Goal: Information Seeking & Learning: Learn about a topic

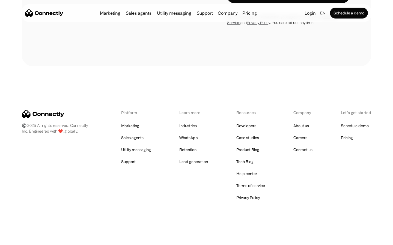
scroll to position [220, 0]
